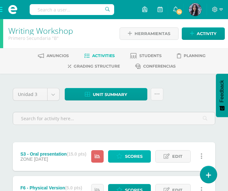
click at [122, 153] on link "Scores" at bounding box center [129, 156] width 43 height 12
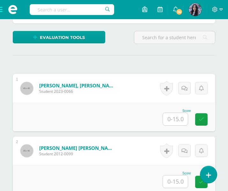
click at [176, 119] on input "text" at bounding box center [175, 119] width 25 height 12
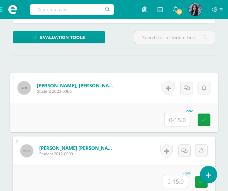
scroll to position [167, 0]
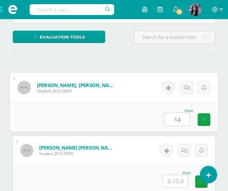
type input "14"
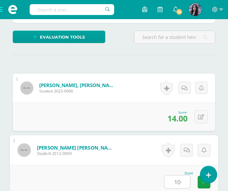
type input "10"
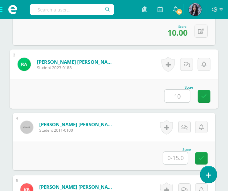
scroll to position [315, 0]
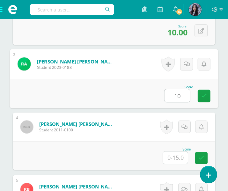
type input "10"
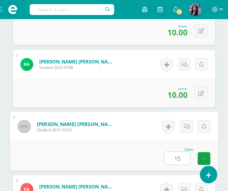
type input "15"
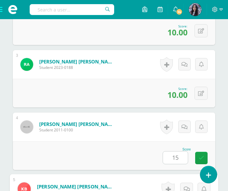
scroll to position [440, 0]
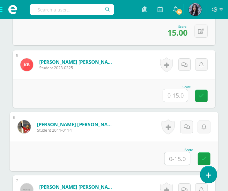
click at [177, 156] on input "text" at bounding box center [176, 158] width 25 height 13
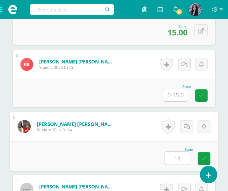
type input "11"
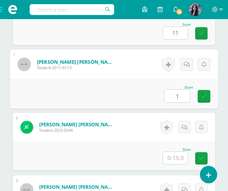
scroll to position [565, 0]
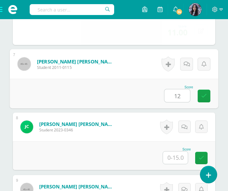
type input "12"
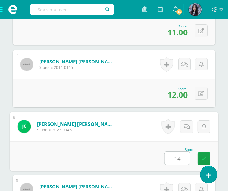
type input "14"
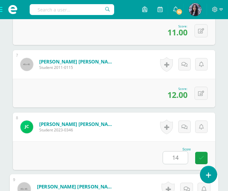
scroll to position [690, 0]
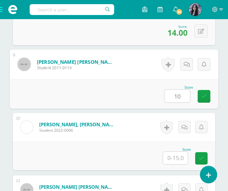
type input "10"
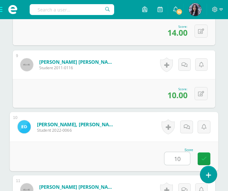
type input "10"
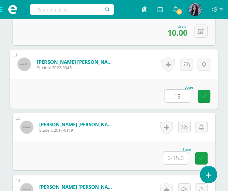
type input "15"
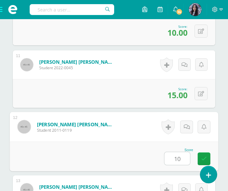
type input "10"
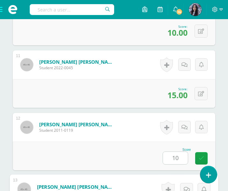
scroll to position [940, 0]
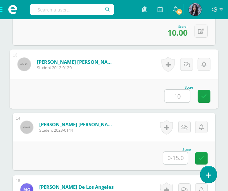
type input "10"
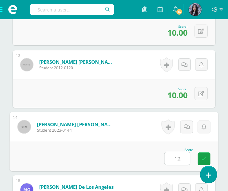
type input "12"
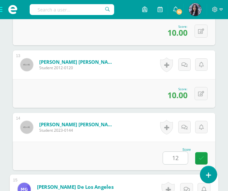
scroll to position [1065, 0]
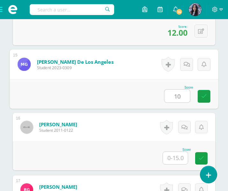
type input "10"
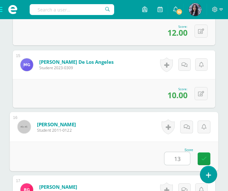
type input "13"
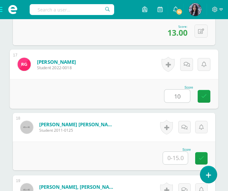
type input "10"
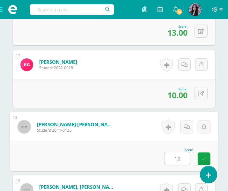
type input "12"
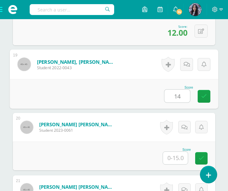
type input "14"
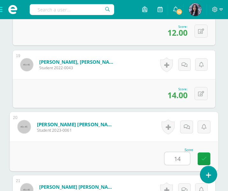
type input "14"
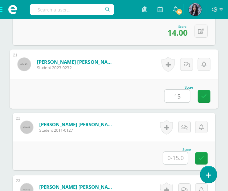
type input "15"
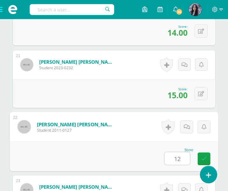
type input "12"
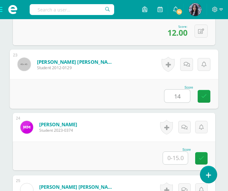
type input "14"
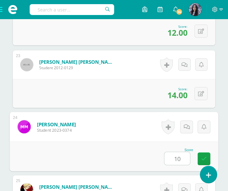
type input "10"
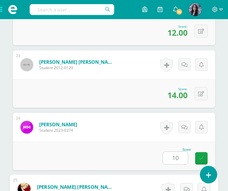
scroll to position [1689, 0]
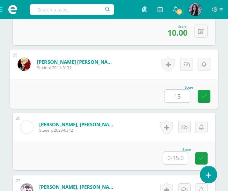
type input "15"
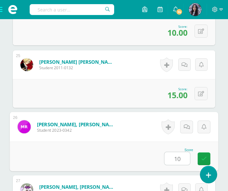
type input "10"
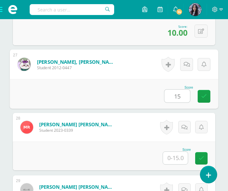
type input "15"
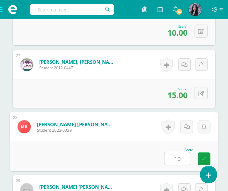
type input "10"
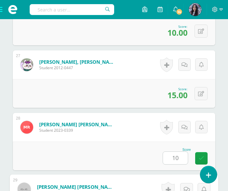
scroll to position [1939, 0]
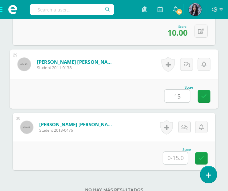
type input "15"
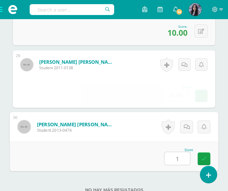
type input "11"
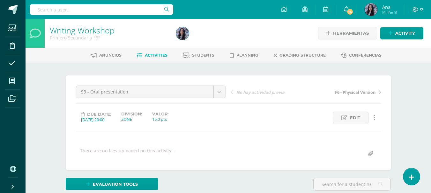
scroll to position [0, 0]
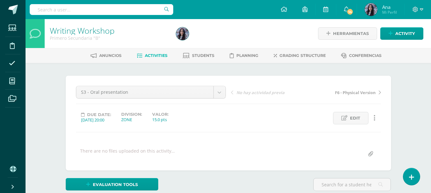
click at [88, 32] on link "Writing Workshop" at bounding box center [82, 30] width 65 height 11
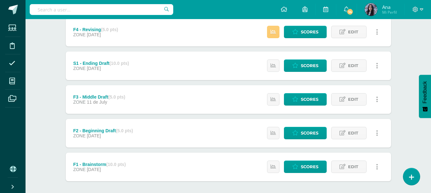
scroll to position [254, 0]
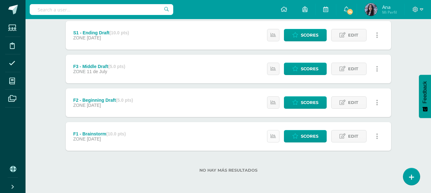
click at [276, 139] on link at bounding box center [273, 136] width 12 height 12
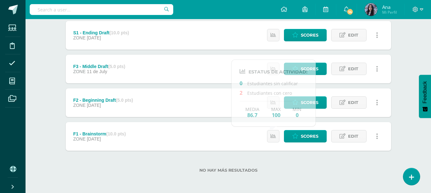
click at [279, 158] on div "No hay más resultados" at bounding box center [228, 166] width 325 height 30
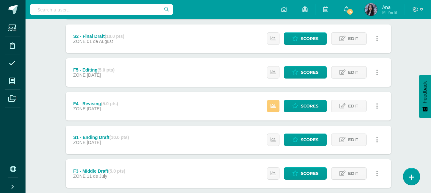
scroll to position [127, 0]
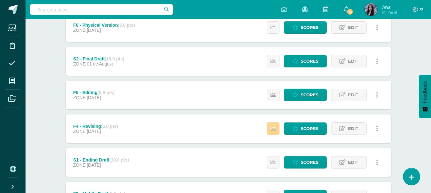
click at [272, 133] on link at bounding box center [273, 129] width 12 height 12
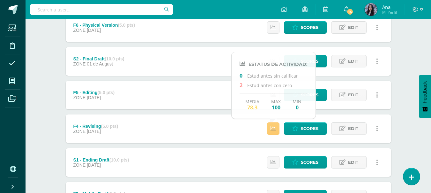
click at [410, 82] on div "Writing Workshop Primero Secundaria "B" Herramientas Detalle de asistencias Act…" at bounding box center [227, 107] width 405 height 428
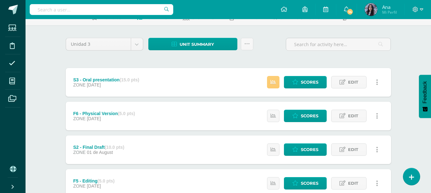
scroll to position [0, 0]
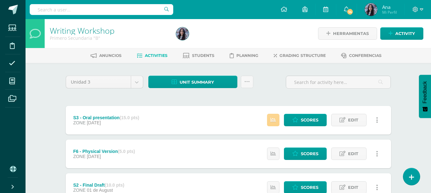
click at [276, 118] on link at bounding box center [273, 120] width 12 height 12
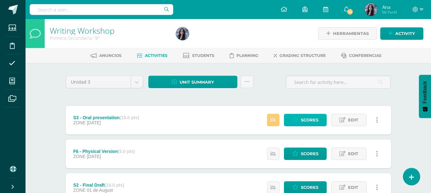
click at [302, 118] on span "Scores" at bounding box center [310, 120] width 18 height 12
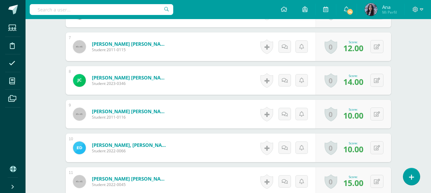
scroll to position [431, 0]
